Goal: Find specific page/section: Find specific page/section

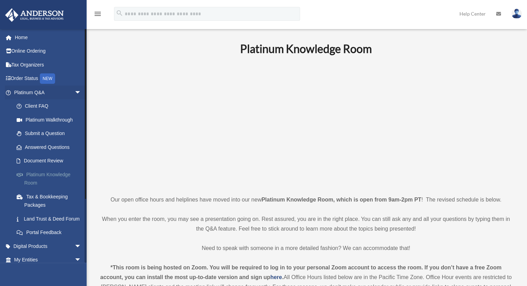
click at [52, 178] on link "Platinum Knowledge Room" at bounding box center [51, 179] width 82 height 22
click at [48, 173] on link "Platinum Knowledge Room" at bounding box center [51, 179] width 82 height 22
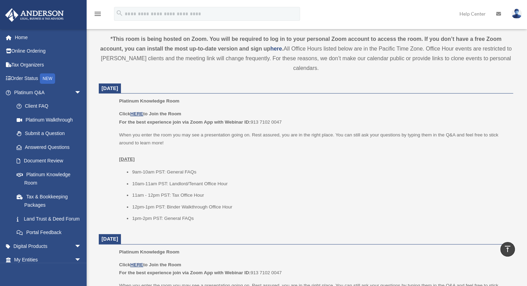
scroll to position [229, 0]
click at [136, 113] on u "HERE" at bounding box center [136, 113] width 13 height 5
